Goal: Answer question/provide support: Share knowledge or assist other users

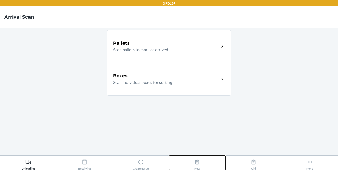
click at [191, 165] on button "New" at bounding box center [197, 163] width 56 height 15
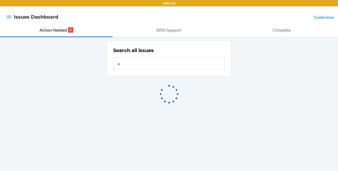
type input "v"
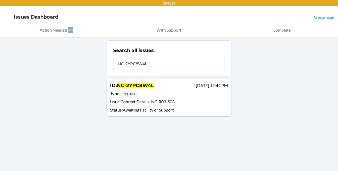
type input "NC-2YPC8W4L"
click at [148, 98] on div "ID : NC-2YPC8W4L [DATE] 12:44 PM Type : Other Issue Context Details : NC-R03-S0…" at bounding box center [169, 97] width 118 height 31
